Goal: Transaction & Acquisition: Purchase product/service

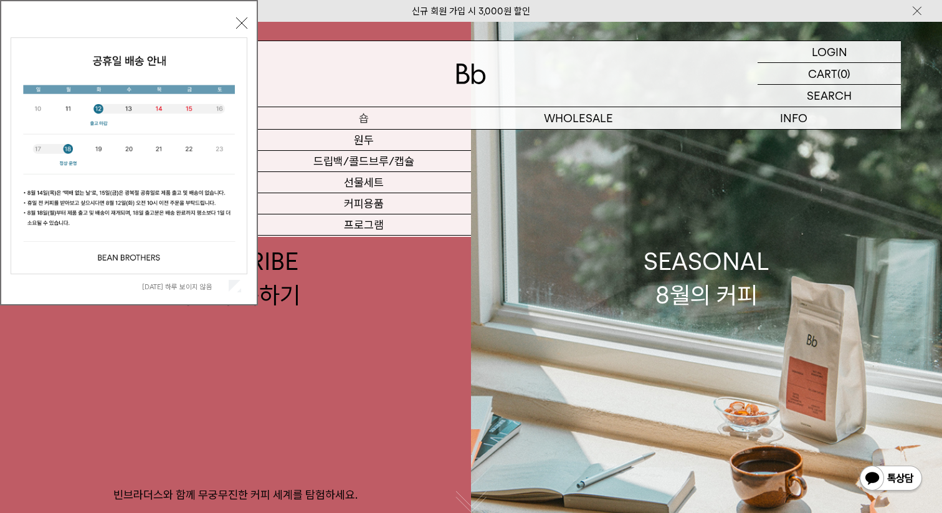
click at [374, 118] on p "숍" at bounding box center [363, 118] width 215 height 22
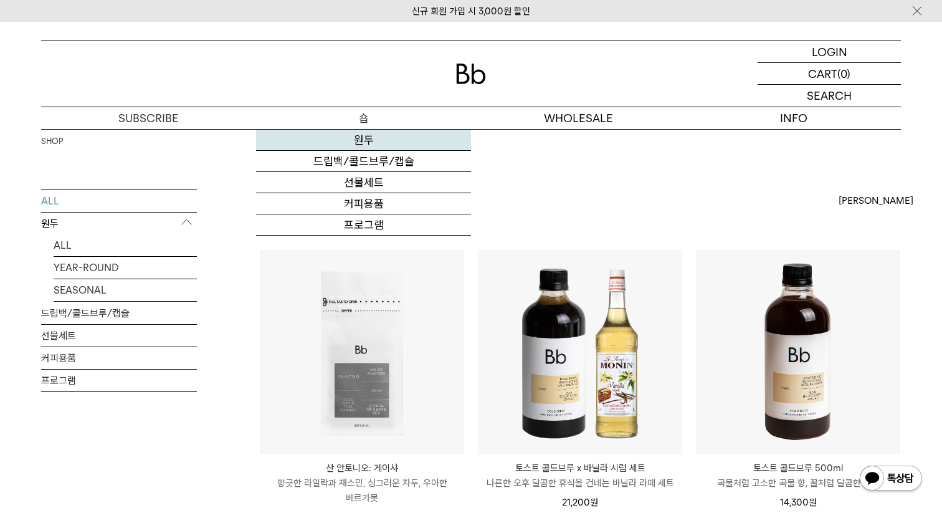
click at [362, 141] on link "원두" at bounding box center [363, 140] width 215 height 21
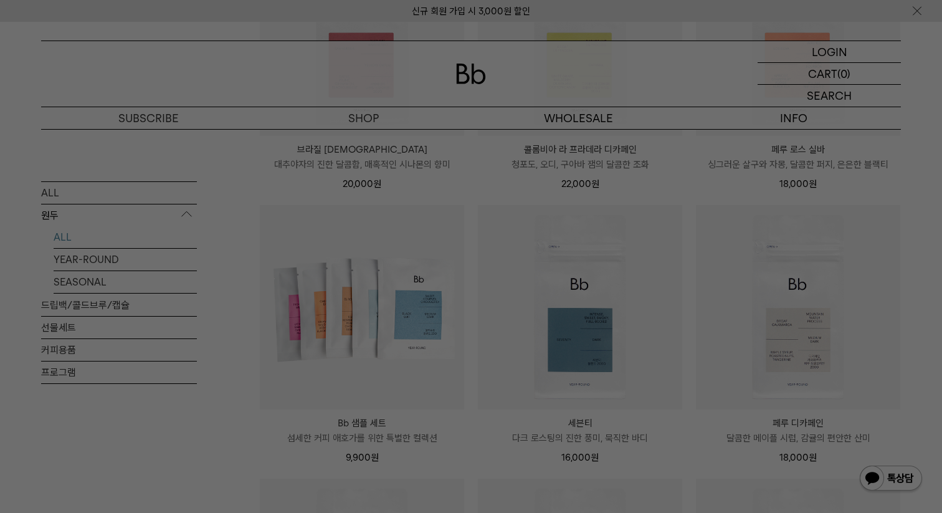
scroll to position [617, 0]
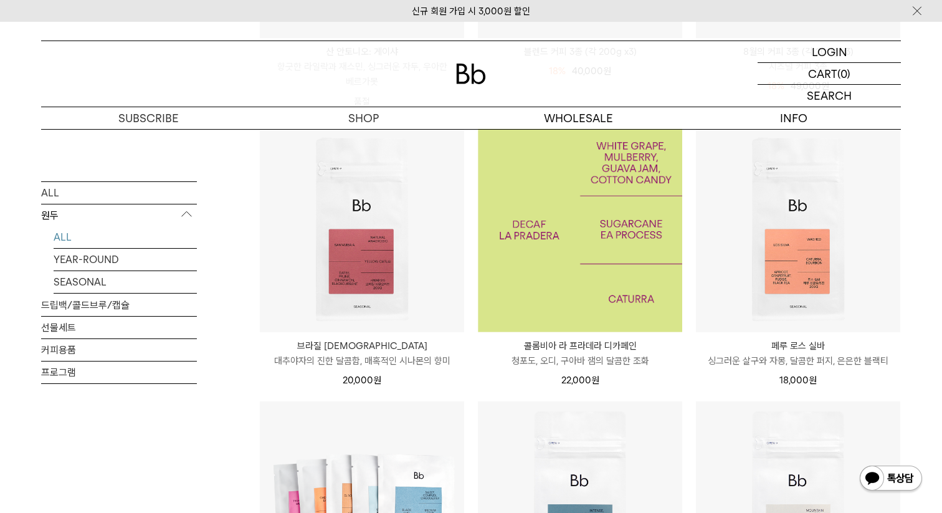
scroll to position [414, 0]
